Goal: Task Accomplishment & Management: Manage account settings

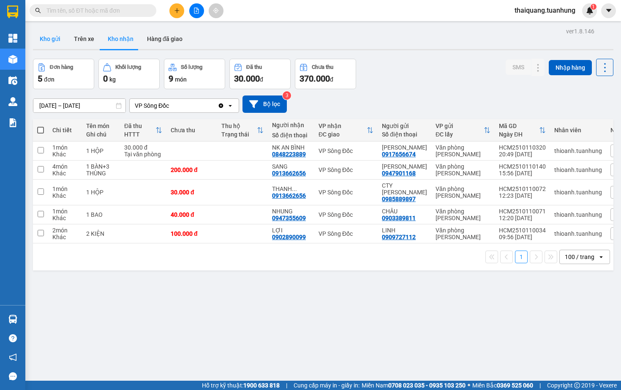
click at [49, 38] on button "Kho gửi" at bounding box center [50, 39] width 34 height 20
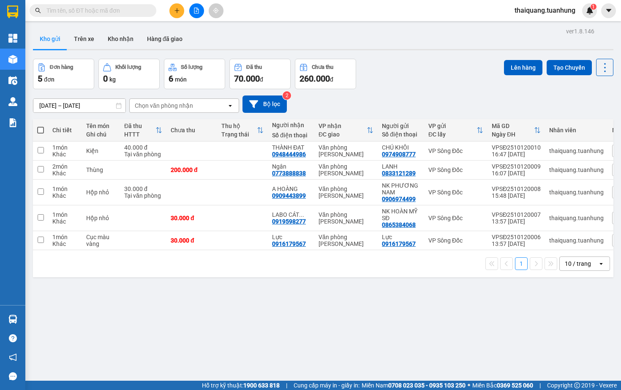
click at [427, 85] on div "Đơn hàng 5 đơn Khối lượng 0 kg Số lượng 6 món Đã thu 70.000 đ Chưa thu 260.000 …" at bounding box center [323, 74] width 581 height 30
click at [112, 41] on button "Kho nhận" at bounding box center [120, 39] width 39 height 20
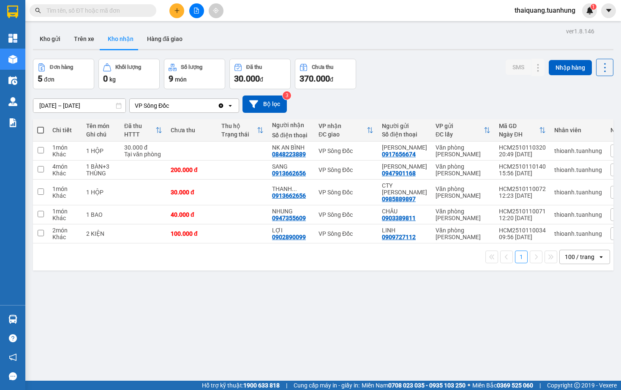
click at [421, 76] on div "Đơn hàng 5 đơn Khối lượng 0 kg Số lượng 9 món Đã thu 30.000 đ Chưa thu 370.000 …" at bounding box center [323, 74] width 581 height 30
click at [98, 9] on input "text" at bounding box center [96, 10] width 100 height 9
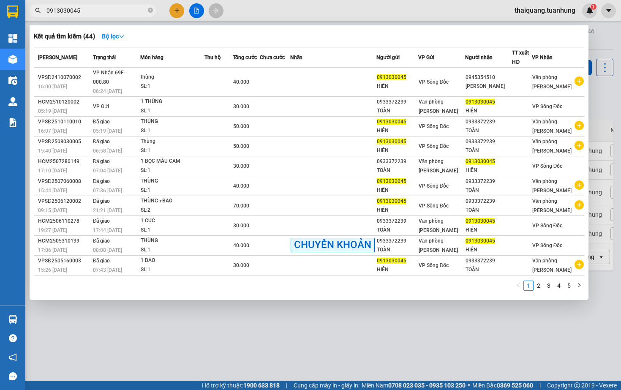
type input "0913030045"
click at [292, 320] on div at bounding box center [310, 195] width 621 height 390
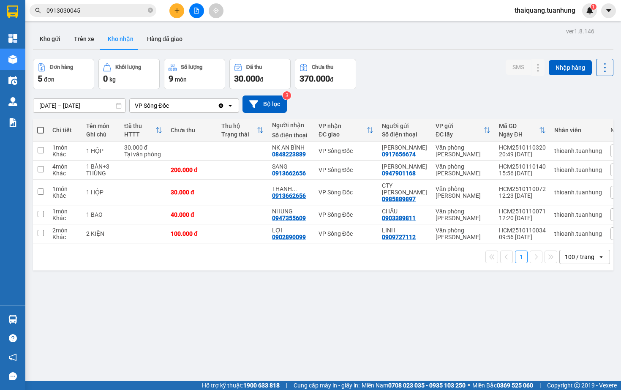
click at [118, 9] on input "0913030045" at bounding box center [96, 10] width 100 height 9
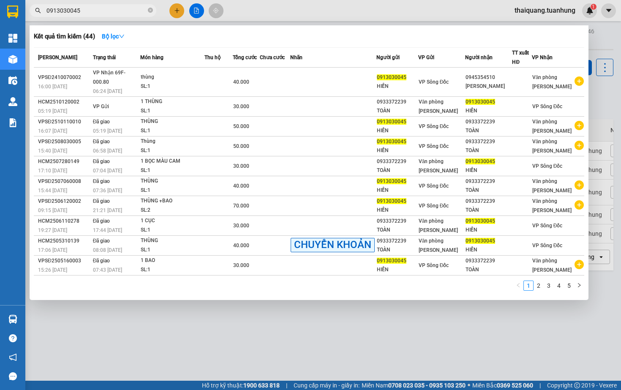
click at [333, 15] on div at bounding box center [310, 195] width 621 height 390
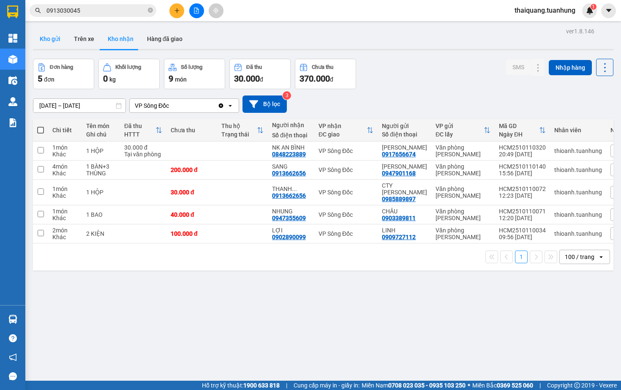
click at [56, 41] on button "Kho gửi" at bounding box center [50, 39] width 34 height 20
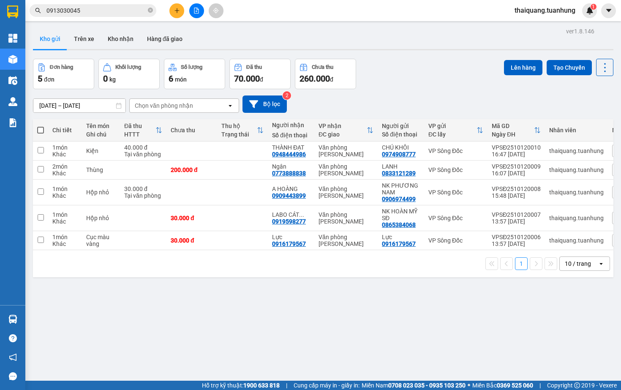
click at [431, 52] on div "ver 1.8.146 Kho gửi Trên xe Kho nhận Hàng đã giao Đơn hàng 5 đơn Khối lượng 0 k…" at bounding box center [324, 220] width 588 height 390
click at [399, 80] on div "Đơn hàng 5 đơn Khối lượng 0 kg Số lượng 6 món Đã thu 70.000 đ Chưa thu 260.000 …" at bounding box center [323, 74] width 581 height 30
click at [116, 42] on button "Kho nhận" at bounding box center [120, 39] width 39 height 20
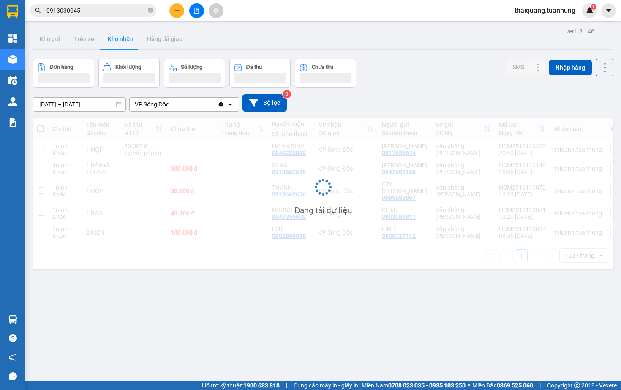
click at [429, 75] on div "Đơn hàng Khối lượng Số lượng Đã thu Chưa thu SMS Nhập hàng" at bounding box center [323, 73] width 581 height 29
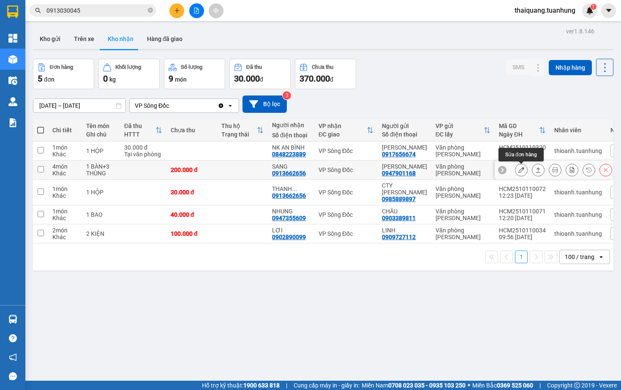
click at [522, 169] on icon at bounding box center [522, 170] width 6 height 6
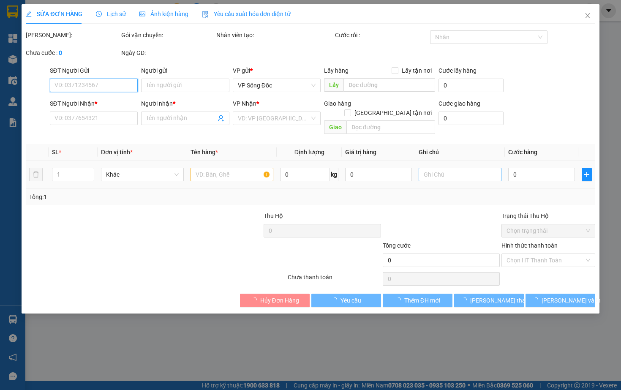
type input "0947901168"
type input "[PERSON_NAME]"
type input "0913662656"
type input "SANG"
type input "200.000"
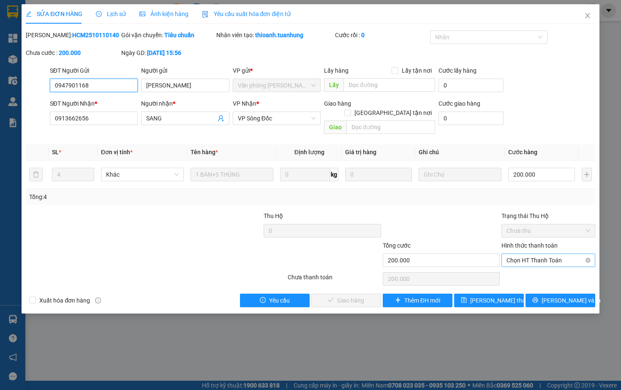
click at [538, 260] on span "Chọn HT Thanh Toán" at bounding box center [548, 260] width 83 height 13
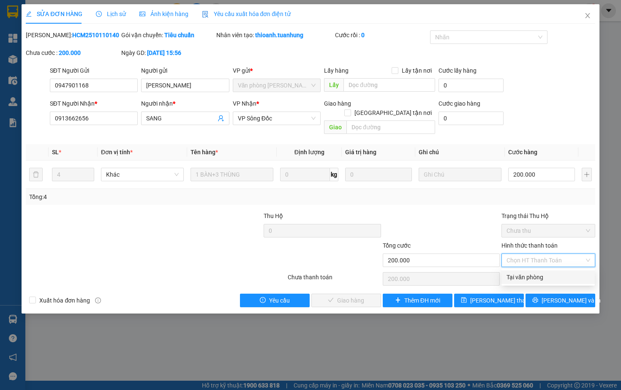
click at [520, 277] on div "Tại văn phòng" at bounding box center [548, 277] width 83 height 9
type input "0"
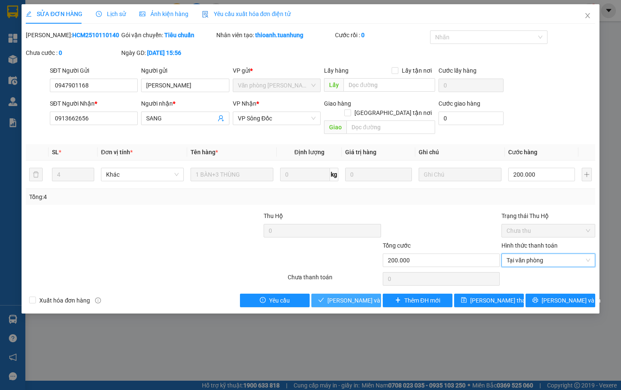
click at [350, 297] on span "[PERSON_NAME] và Giao hàng" at bounding box center [368, 300] width 81 height 9
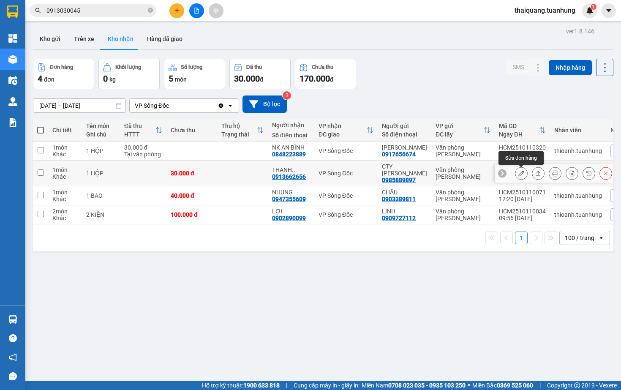
click at [524, 175] on icon at bounding box center [522, 173] width 6 height 6
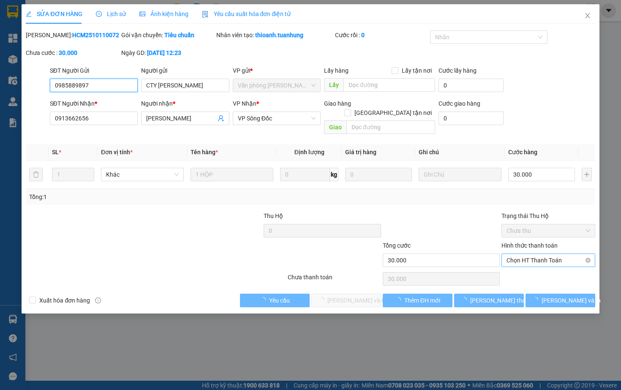
click at [522, 259] on span "Chọn HT Thanh Toán" at bounding box center [548, 260] width 83 height 13
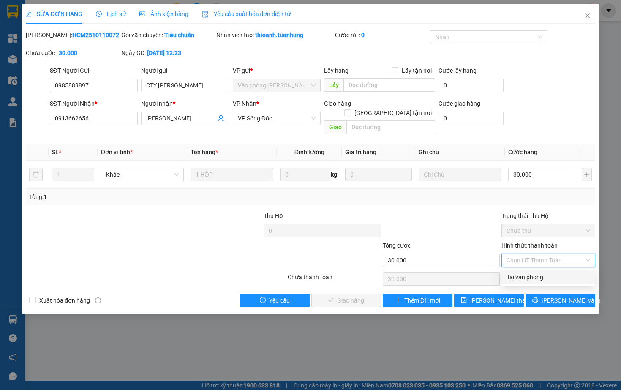
click at [522, 282] on div "Tại văn phòng" at bounding box center [548, 277] width 83 height 9
type input "0"
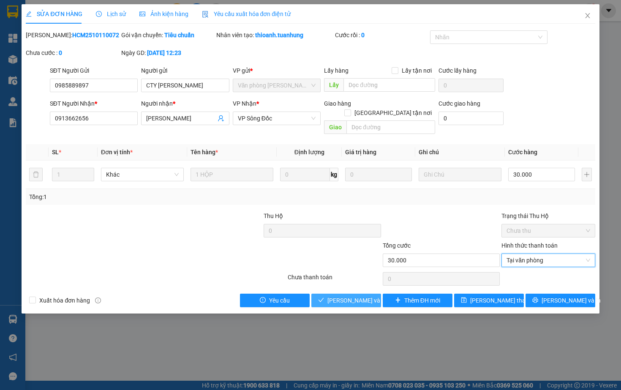
click at [336, 298] on span "[PERSON_NAME] và Giao hàng" at bounding box center [368, 300] width 81 height 9
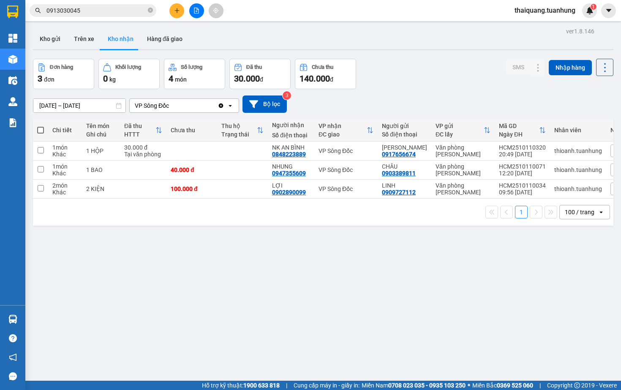
click at [423, 74] on div "Đơn hàng 3 đơn Khối lượng 0 kg Số lượng 4 món Đã thu 30.000 đ Chưa thu 140.000 …" at bounding box center [323, 74] width 581 height 30
click at [418, 74] on div "Đơn hàng 3 đơn Khối lượng 0 kg Số lượng 4 món Đã thu 30.000 đ Chưa thu 140.000 …" at bounding box center [323, 74] width 581 height 30
